Goal: Browse casually: Explore the website without a specific task or goal

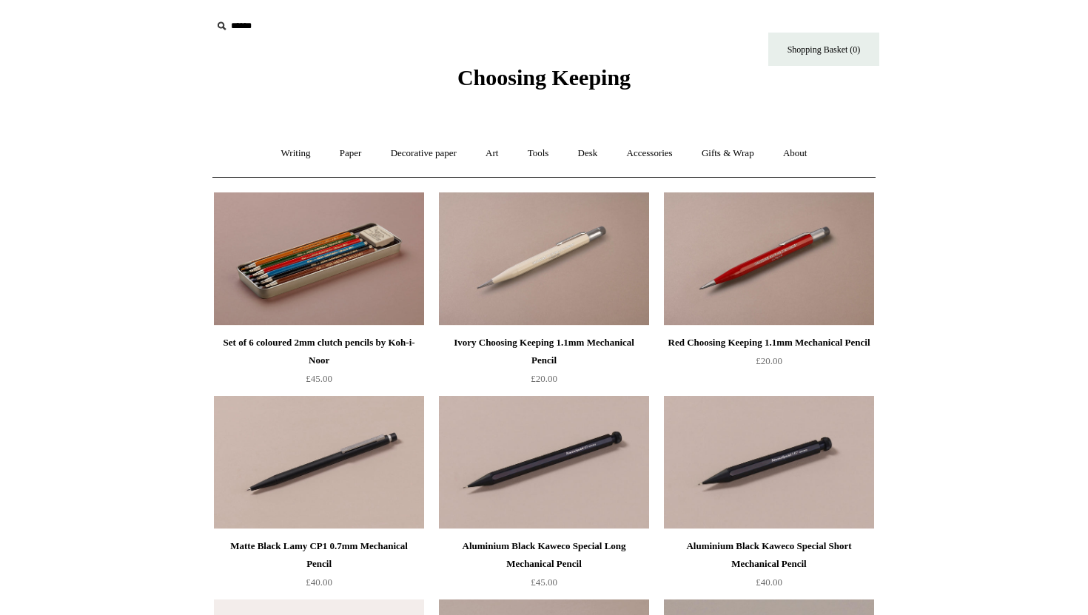
click at [476, 73] on span "Choosing Keeping" at bounding box center [543, 77] width 173 height 24
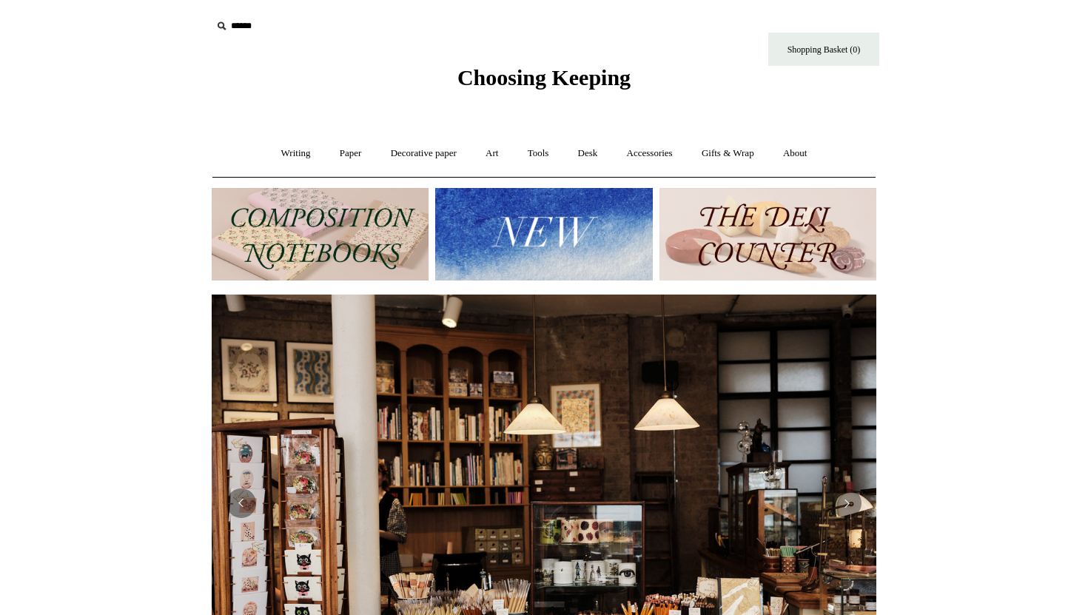
click at [324, 210] on img at bounding box center [320, 234] width 217 height 93
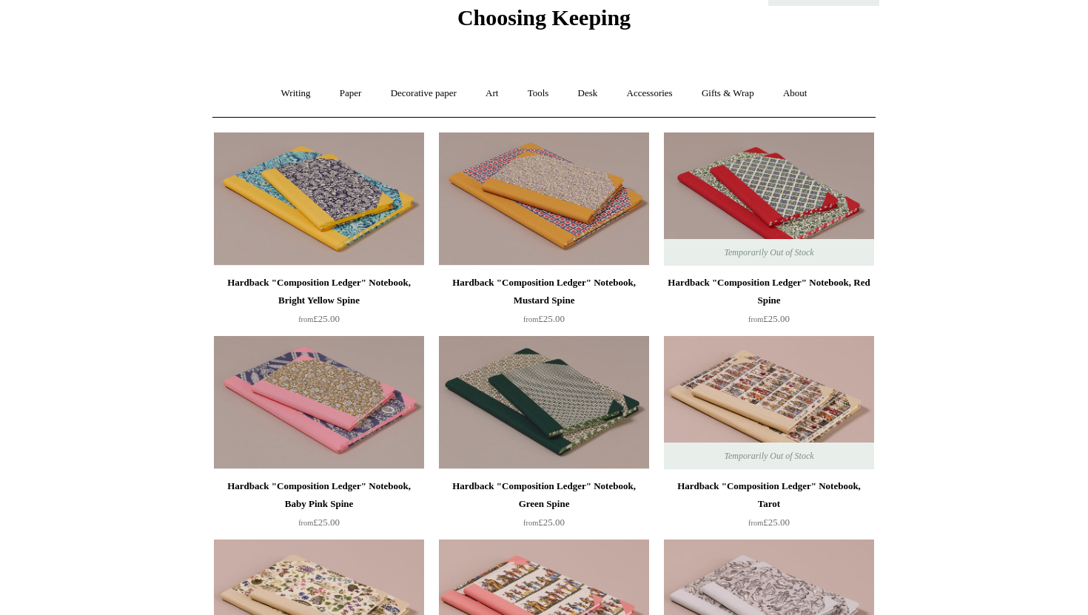
scroll to position [23, 0]
